Goal: Browse casually

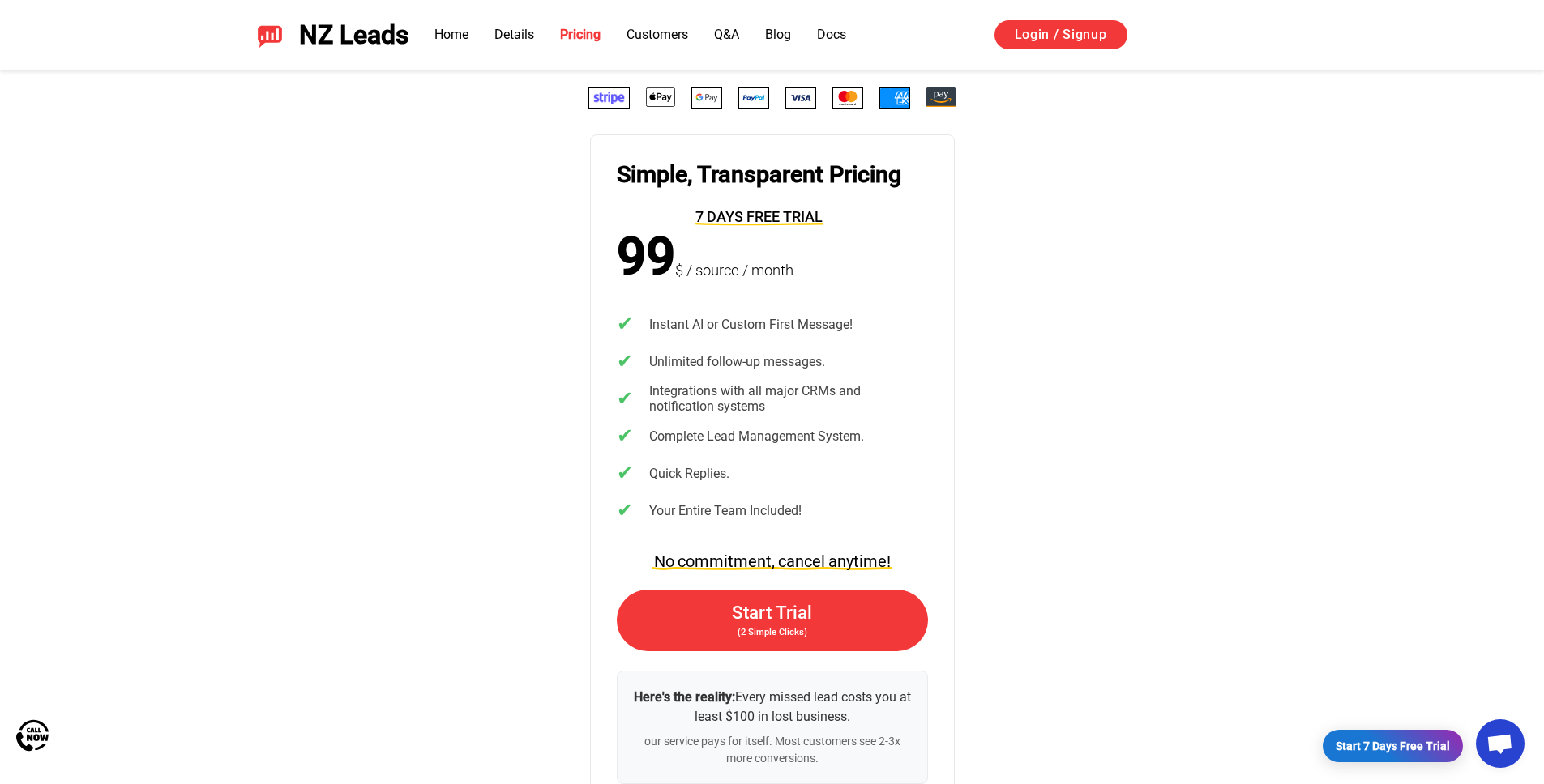
scroll to position [3331, 0]
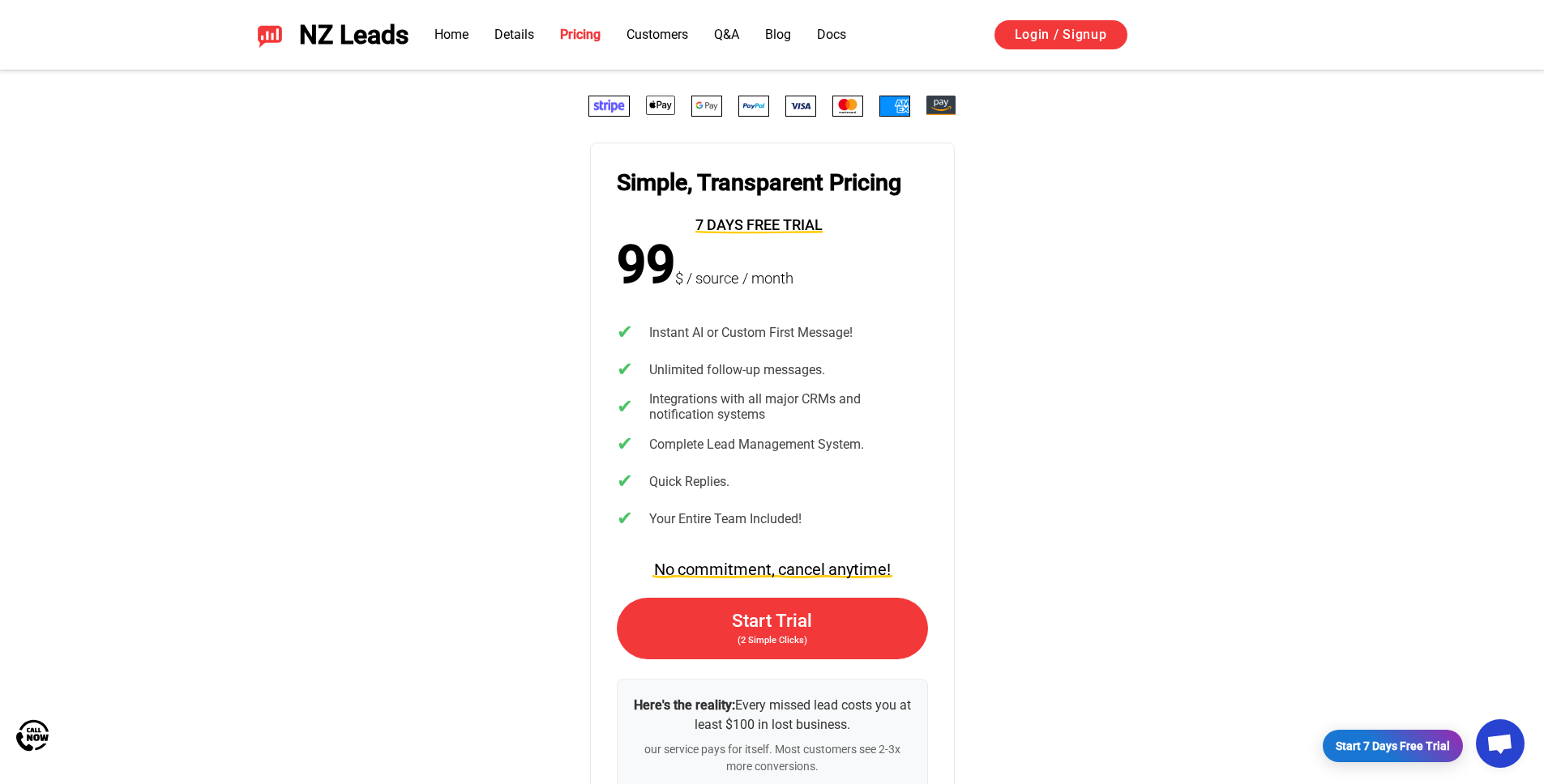
click at [550, 281] on div "Simple, Transparent Pricing 7 days free trial 99 $ / source / month ✔ Instant A…" at bounding box center [773, 457] width 1135 height 724
click at [640, 257] on span "99" at bounding box center [645, 265] width 58 height 58
click at [730, 305] on div "Simple, Transparent Pricing 7 days free trial 99 $ / source / month ✔ Instant A…" at bounding box center [773, 457] width 1135 height 724
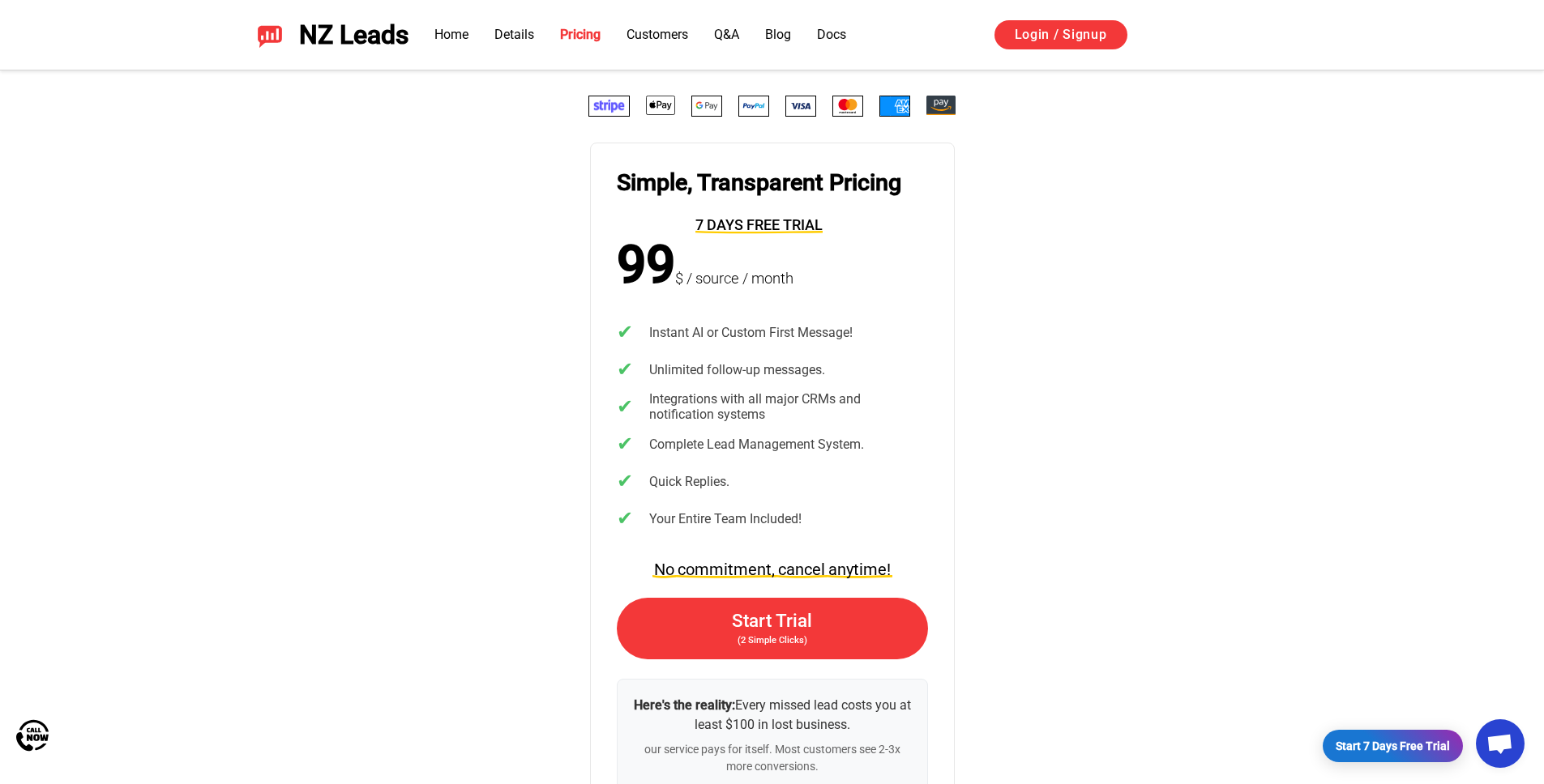
click at [371, 177] on div "Simple, Transparent Pricing 7 days free trial 99 $ / source / month ✔ Instant A…" at bounding box center [773, 457] width 1135 height 724
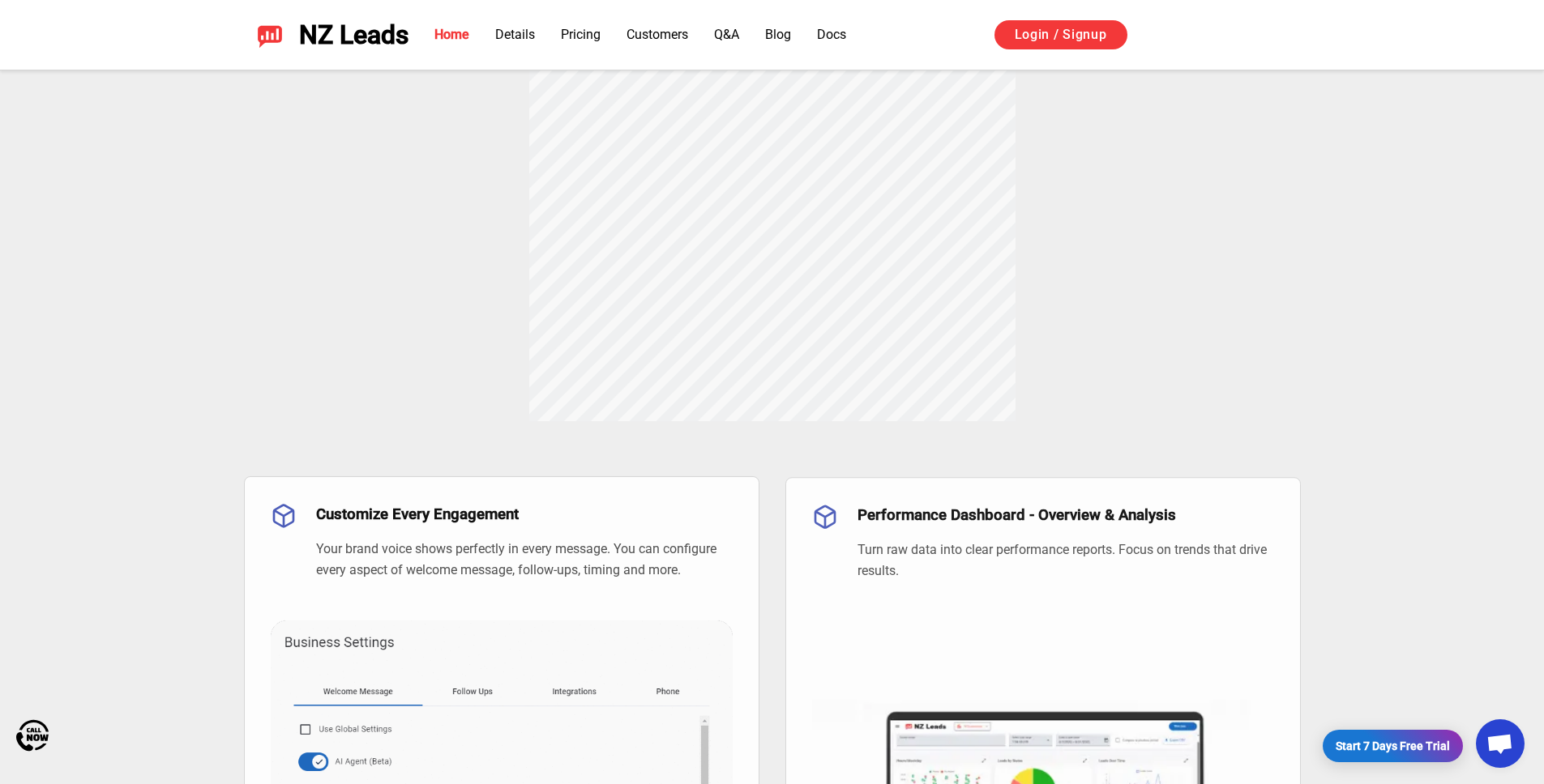
scroll to position [0, 0]
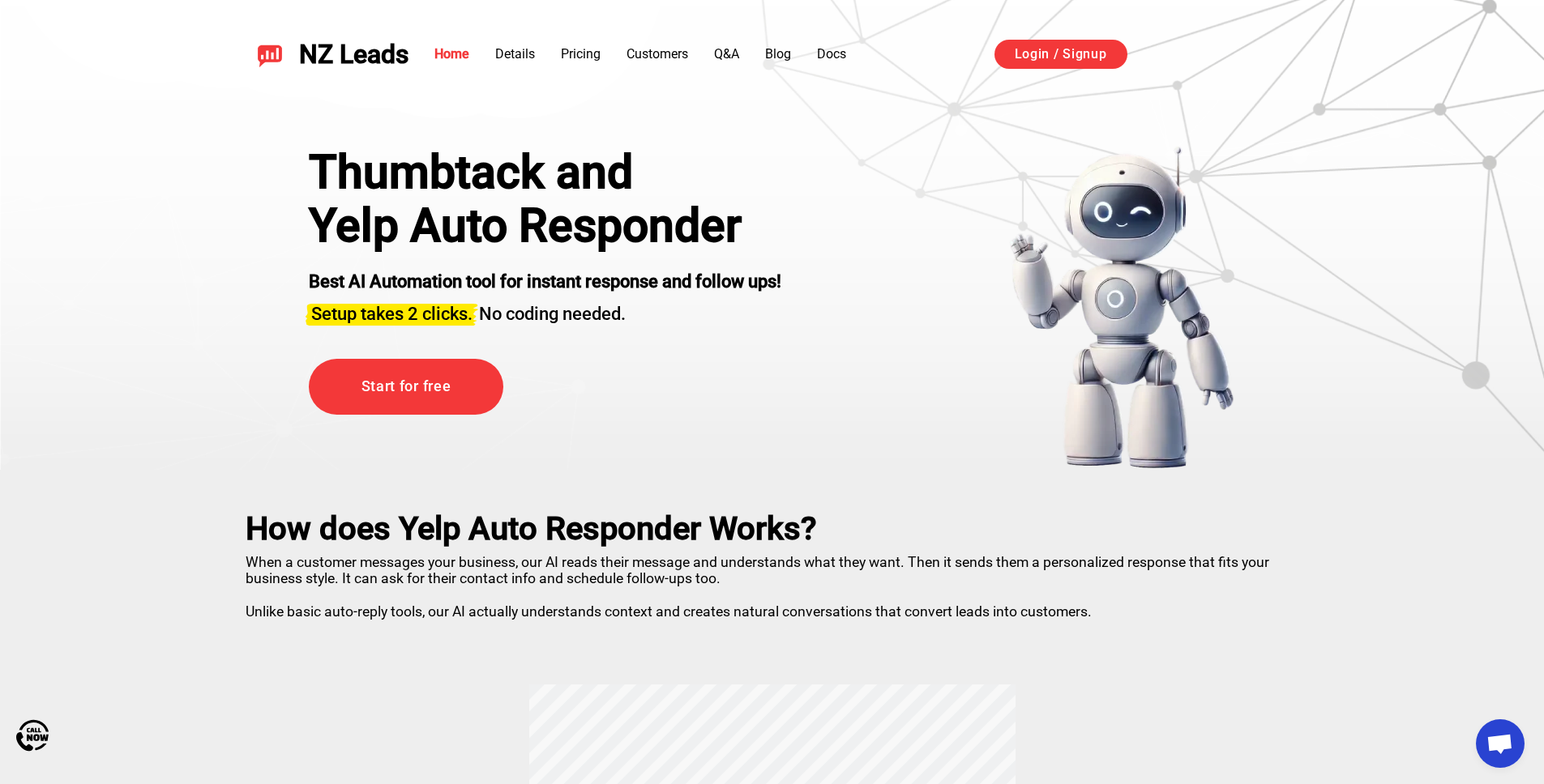
click at [429, 168] on div "Thumbtack and" at bounding box center [545, 172] width 473 height 53
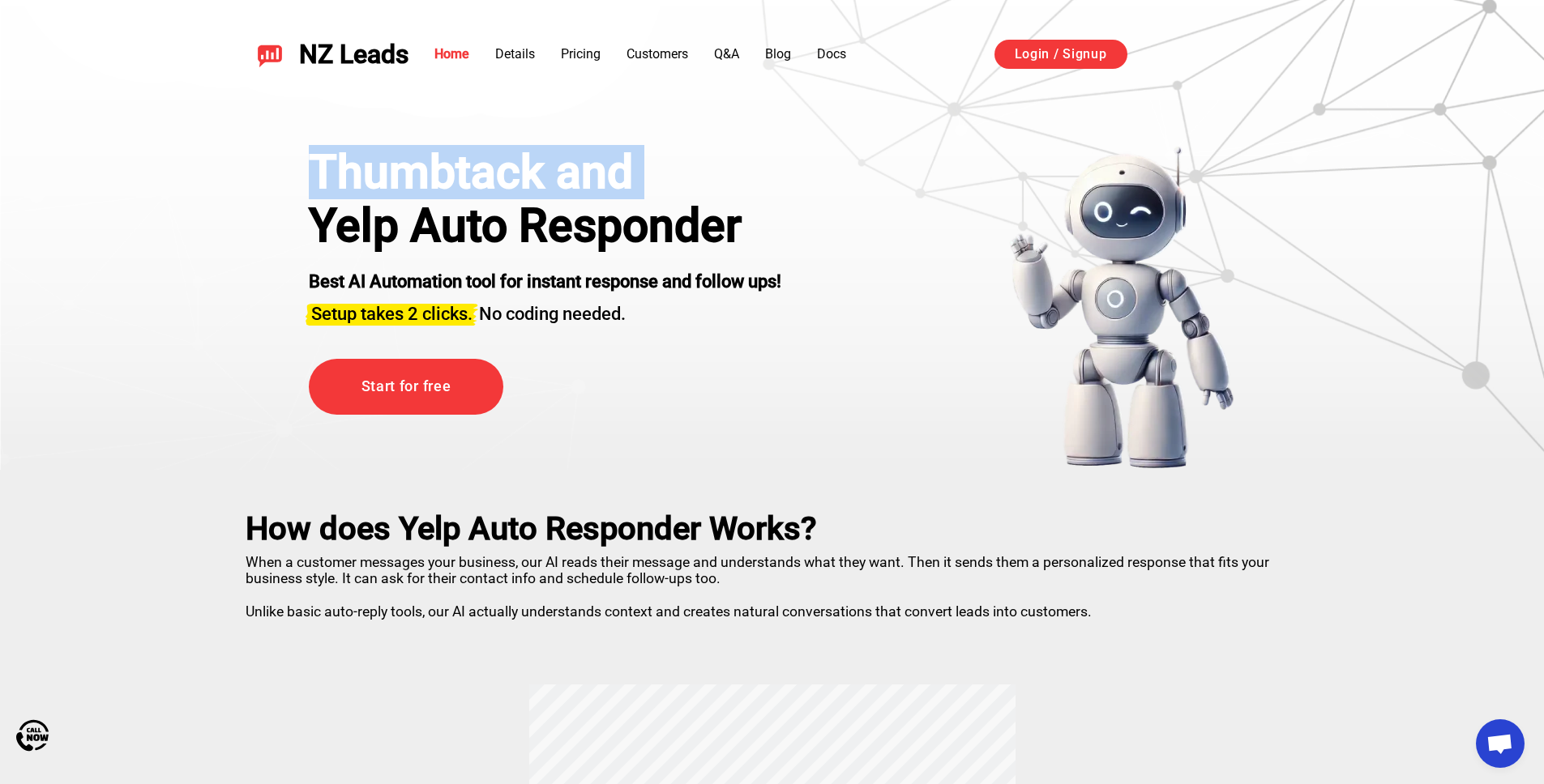
click at [429, 168] on div "Thumbtack and" at bounding box center [545, 172] width 473 height 53
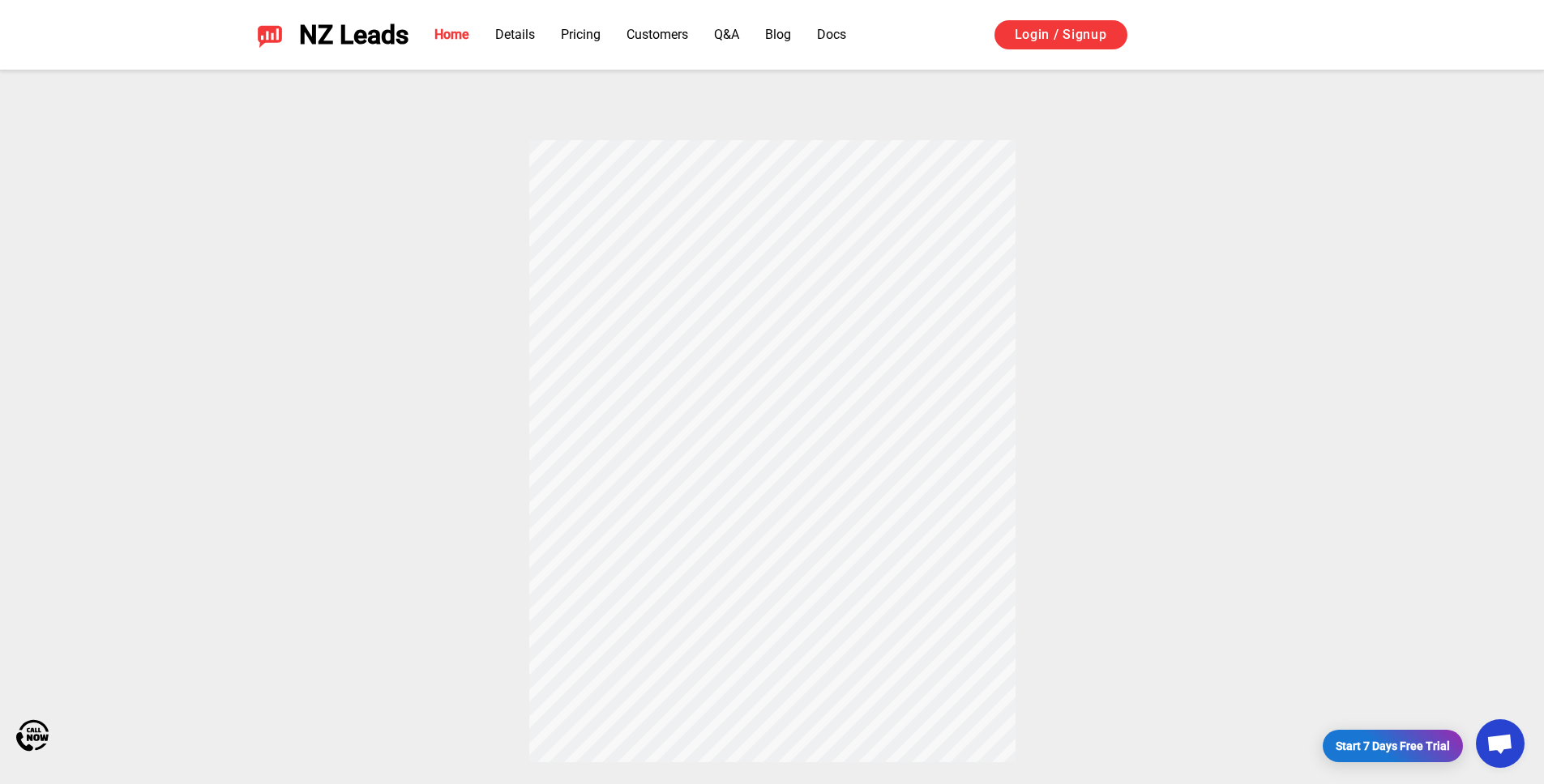
scroll to position [550, 0]
